Goal: Check status

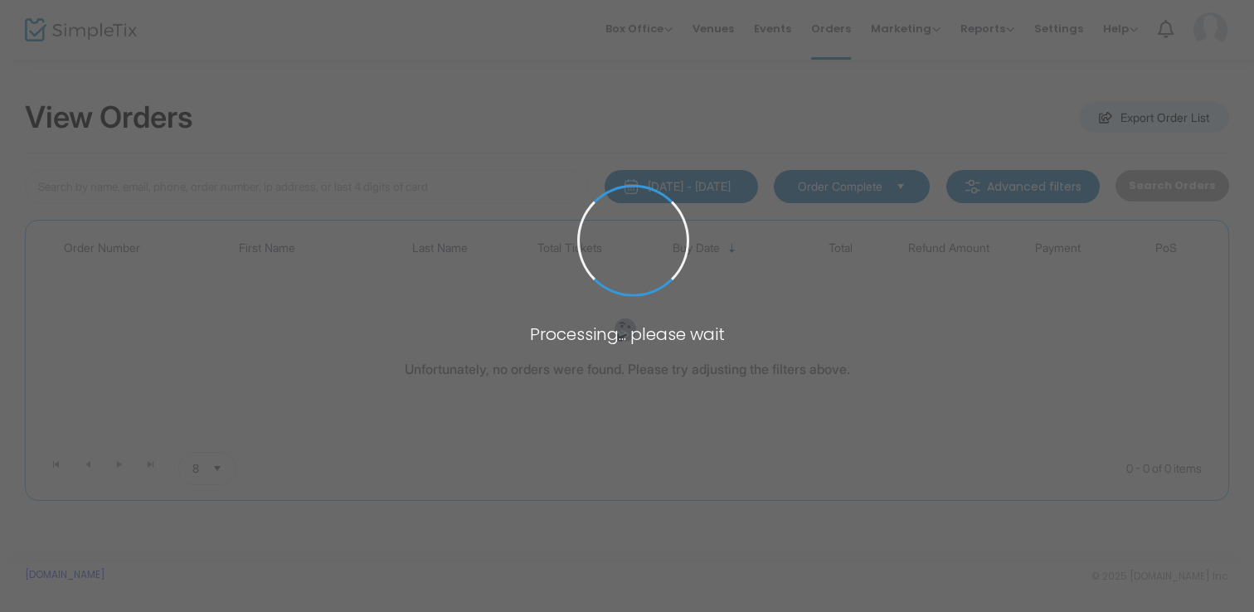
type input "[PERSON_NAME]"
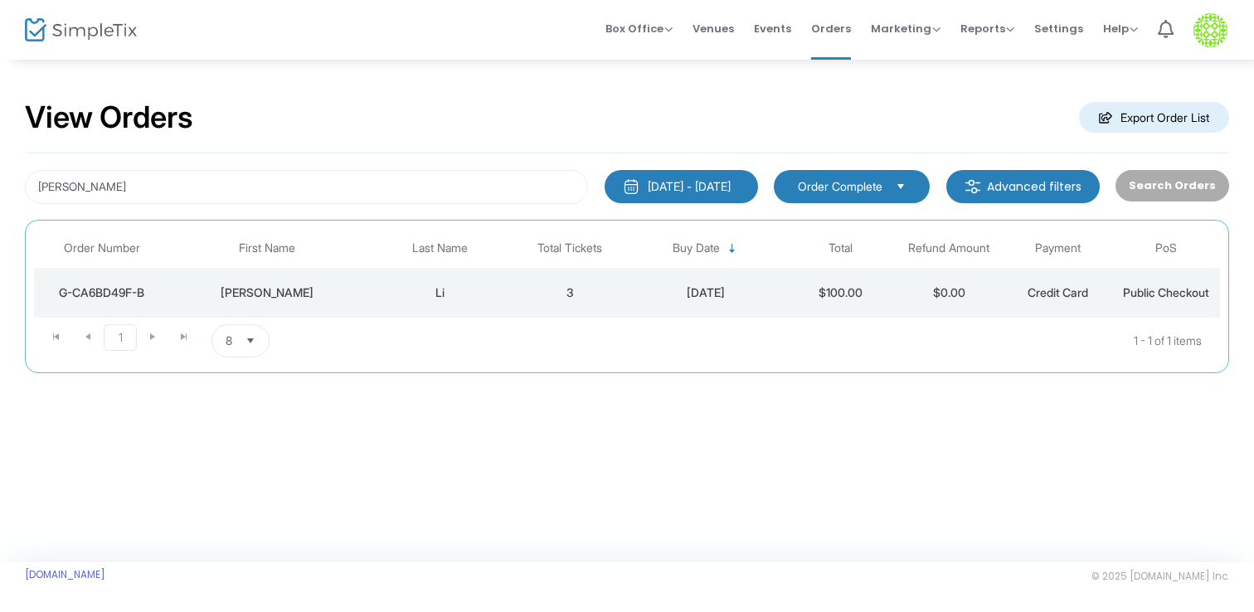
click at [555, 291] on td "3" at bounding box center [570, 293] width 109 height 50
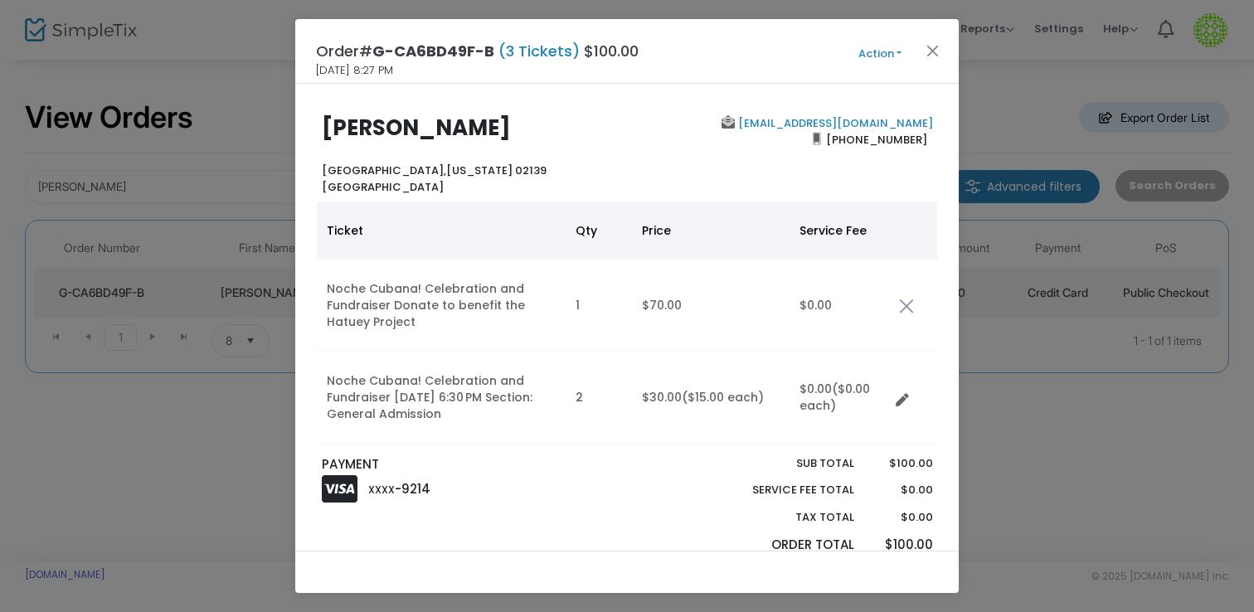
click at [252, 142] on ngb-modal-window "Order# G-CA6BD49F-B (3 Tickets) $100.00 [DATE] 8:27 PM Action Mark Admitted Edi…" at bounding box center [627, 306] width 1254 height 612
click at [931, 54] on button "Close" at bounding box center [933, 51] width 22 height 22
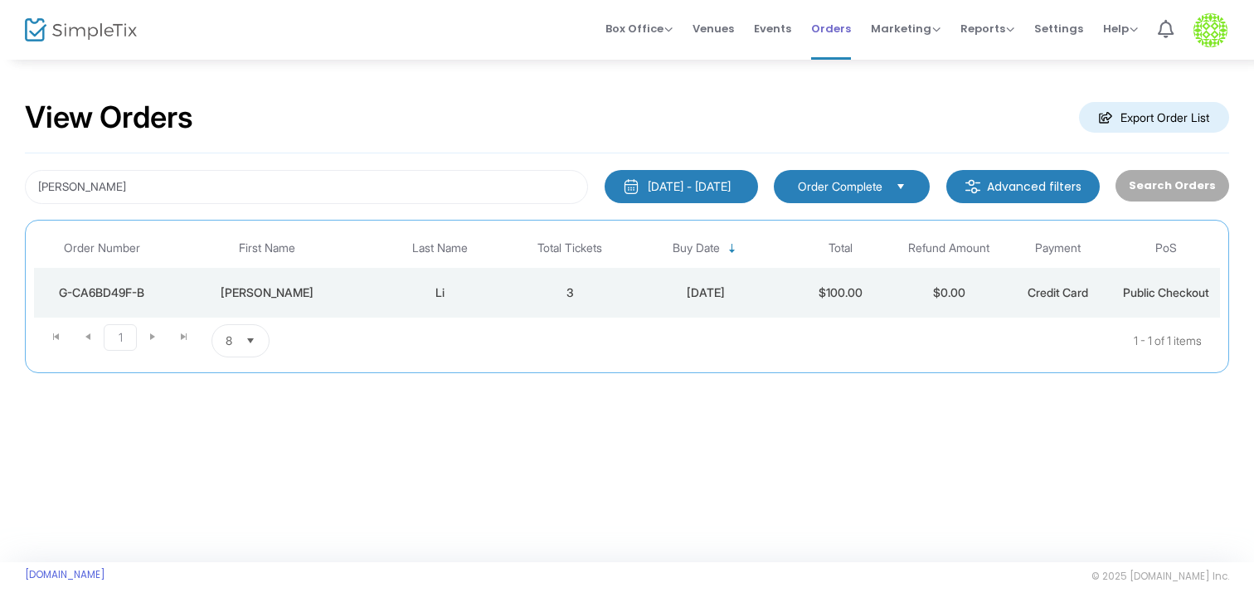
click at [828, 32] on span "Orders" at bounding box center [831, 28] width 40 height 42
click at [296, 171] on input "[PERSON_NAME]" at bounding box center [306, 187] width 563 height 34
